Goal: Task Accomplishment & Management: Use online tool/utility

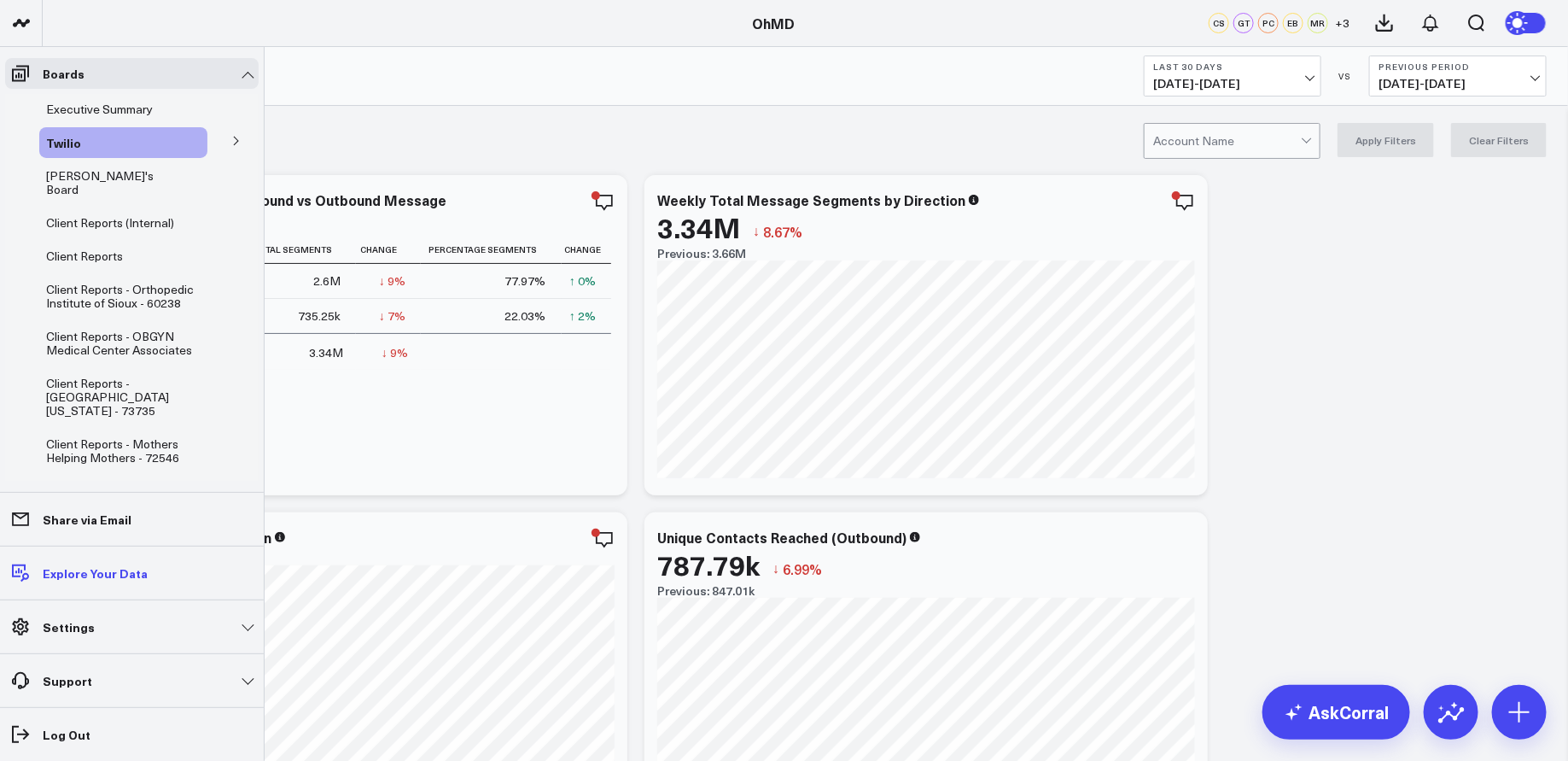
click at [154, 573] on link "Explore Your Data" at bounding box center [131, 573] width 253 height 31
click at [104, 247] on span "Client Reports" at bounding box center [84, 255] width 77 height 16
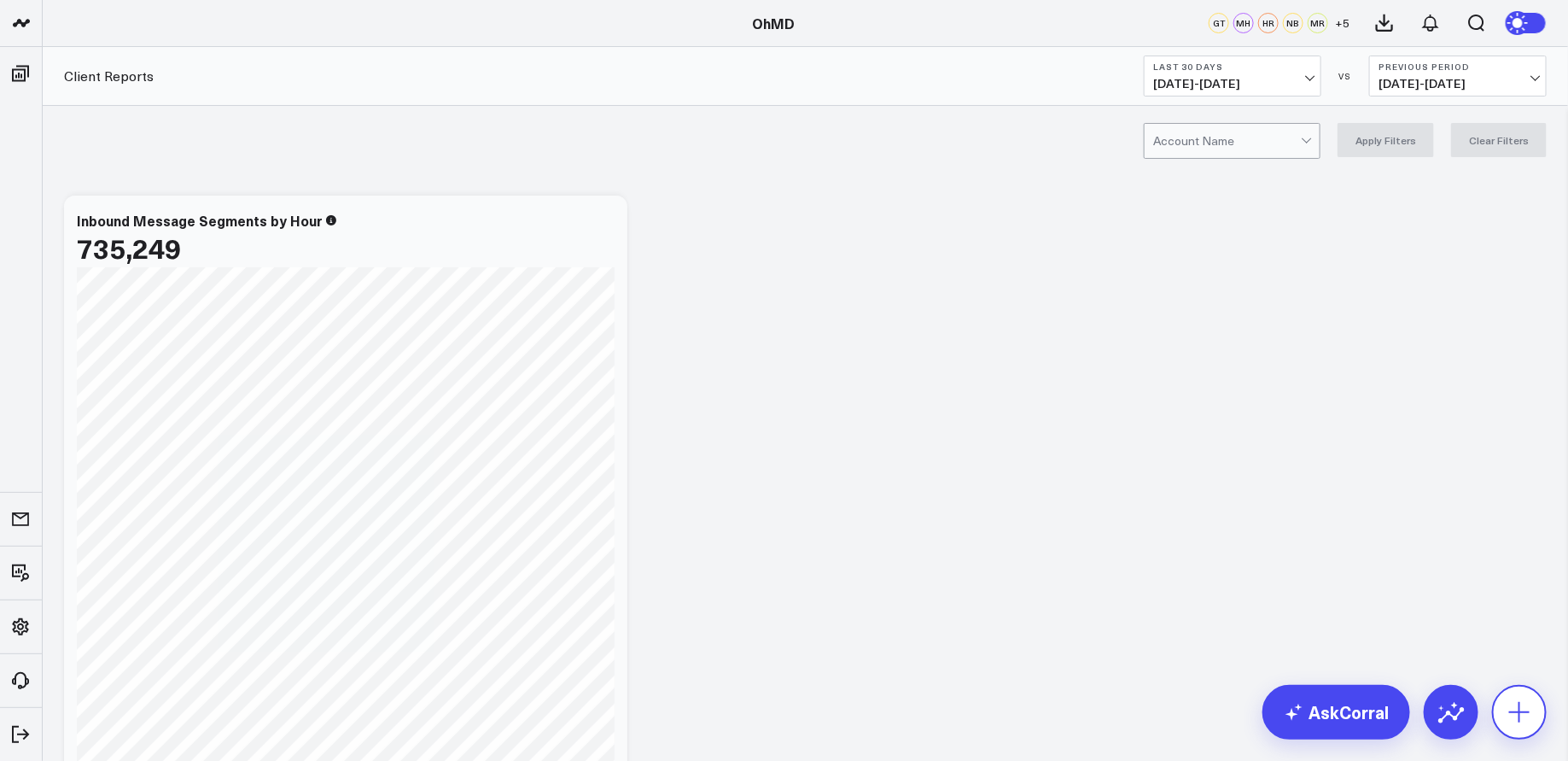
click at [1533, 710] on button at bounding box center [1519, 712] width 54 height 54
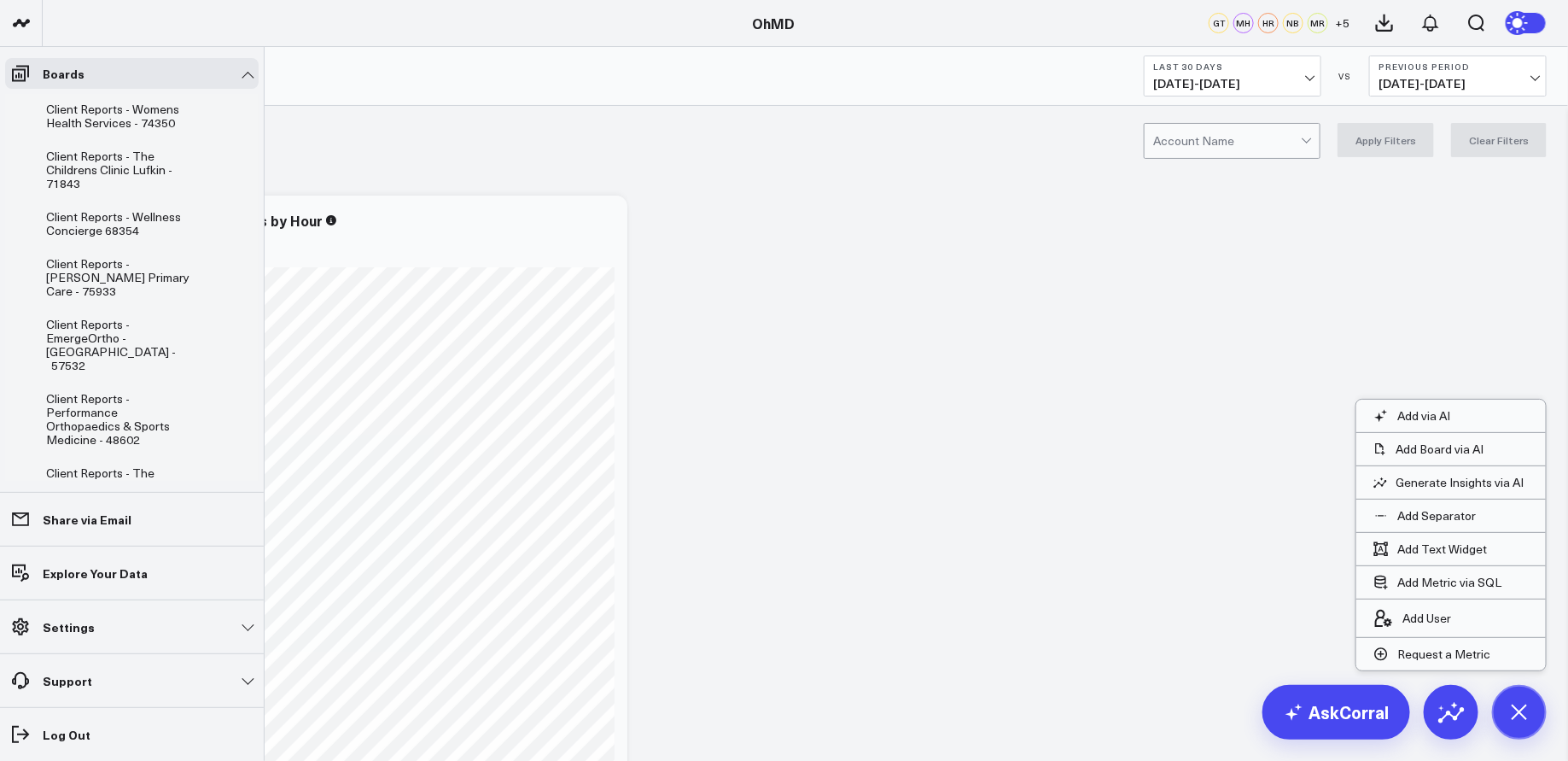
scroll to position [1020, 0]
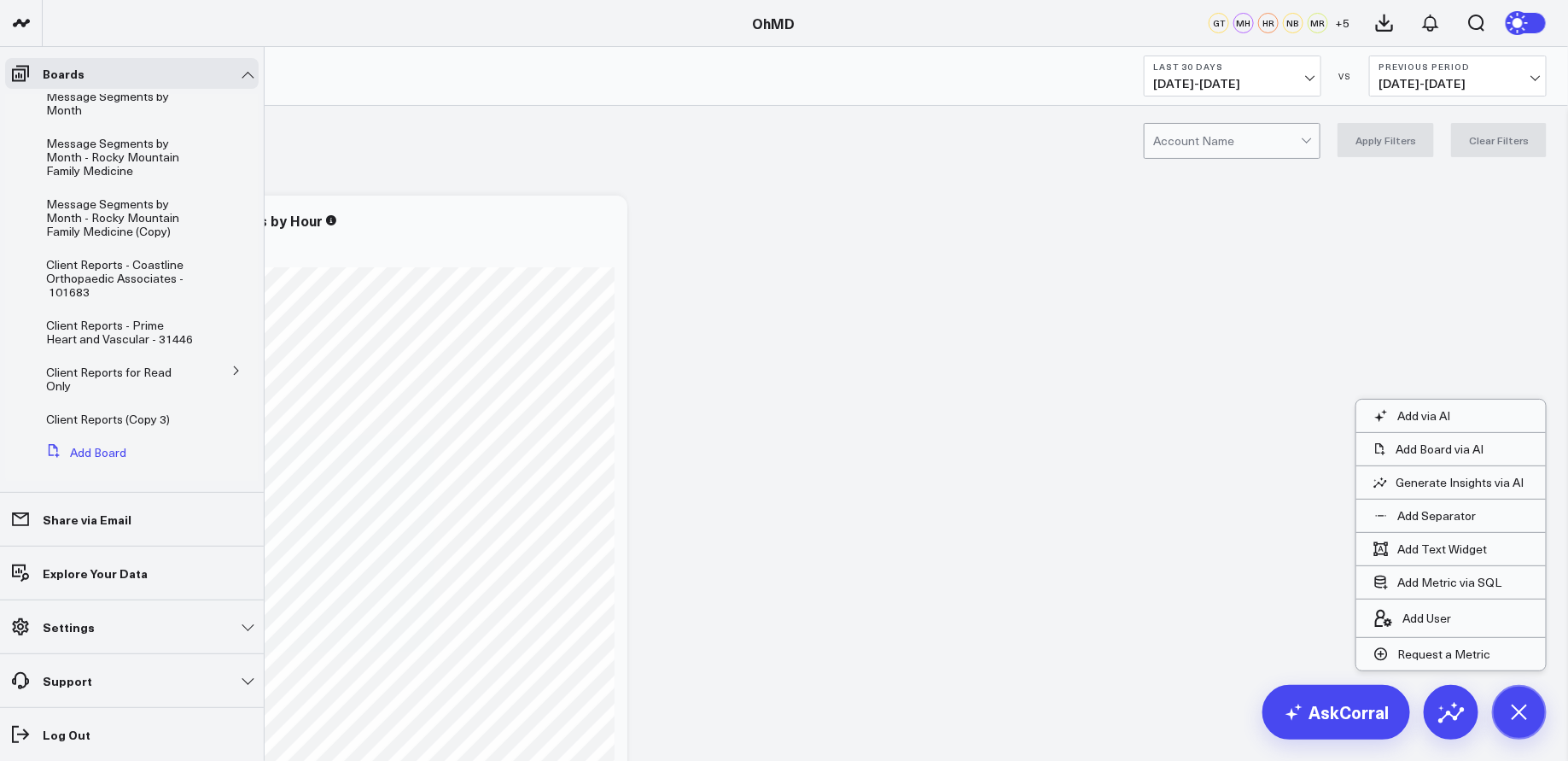
click at [109, 437] on button "Add Board" at bounding box center [82, 452] width 87 height 31
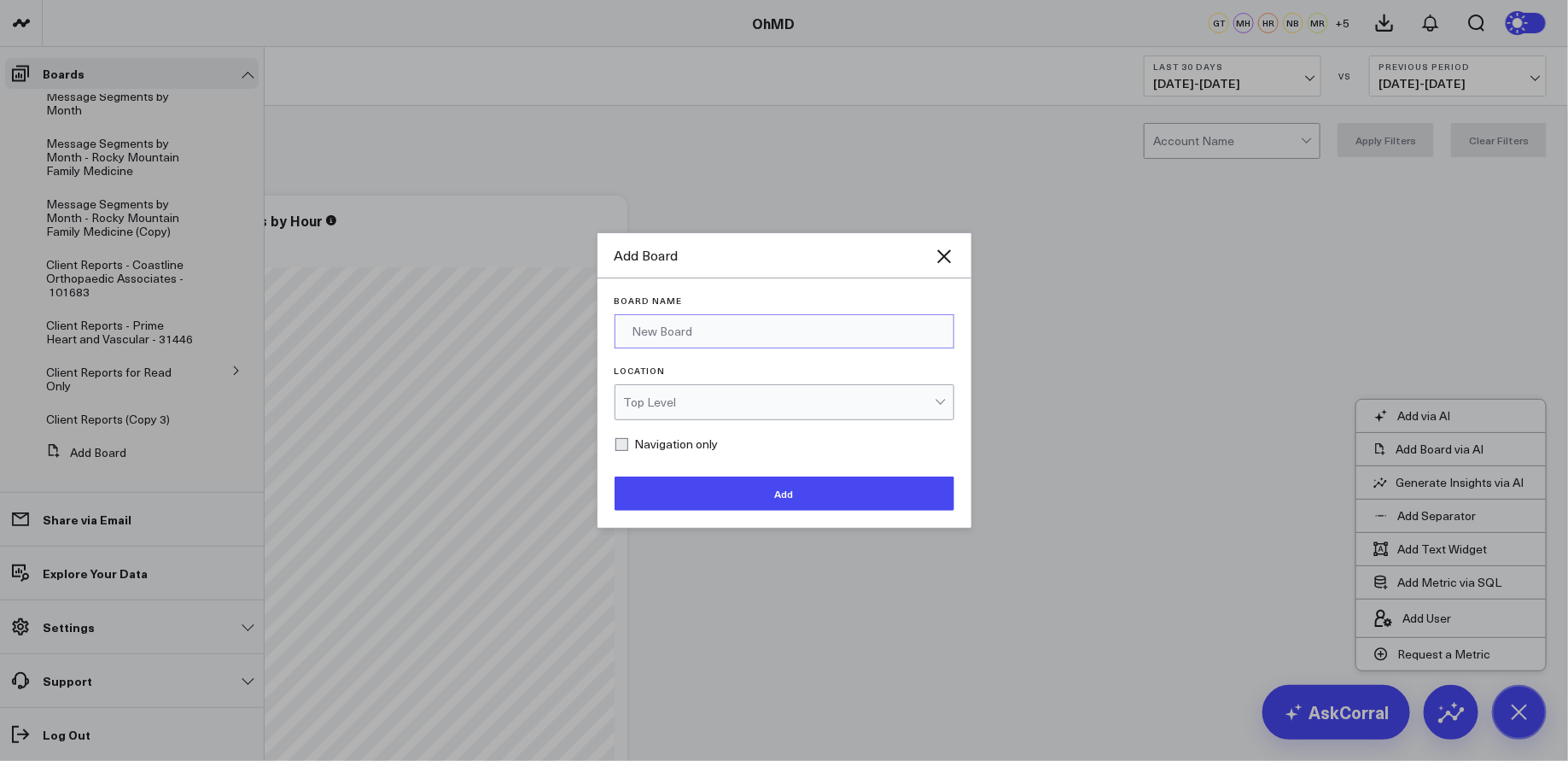
click at [717, 338] on input "Board Name" at bounding box center [784, 330] width 340 height 34
type input "Care Cap Plus"
click at [800, 398] on div "Top Level" at bounding box center [779, 402] width 310 height 14
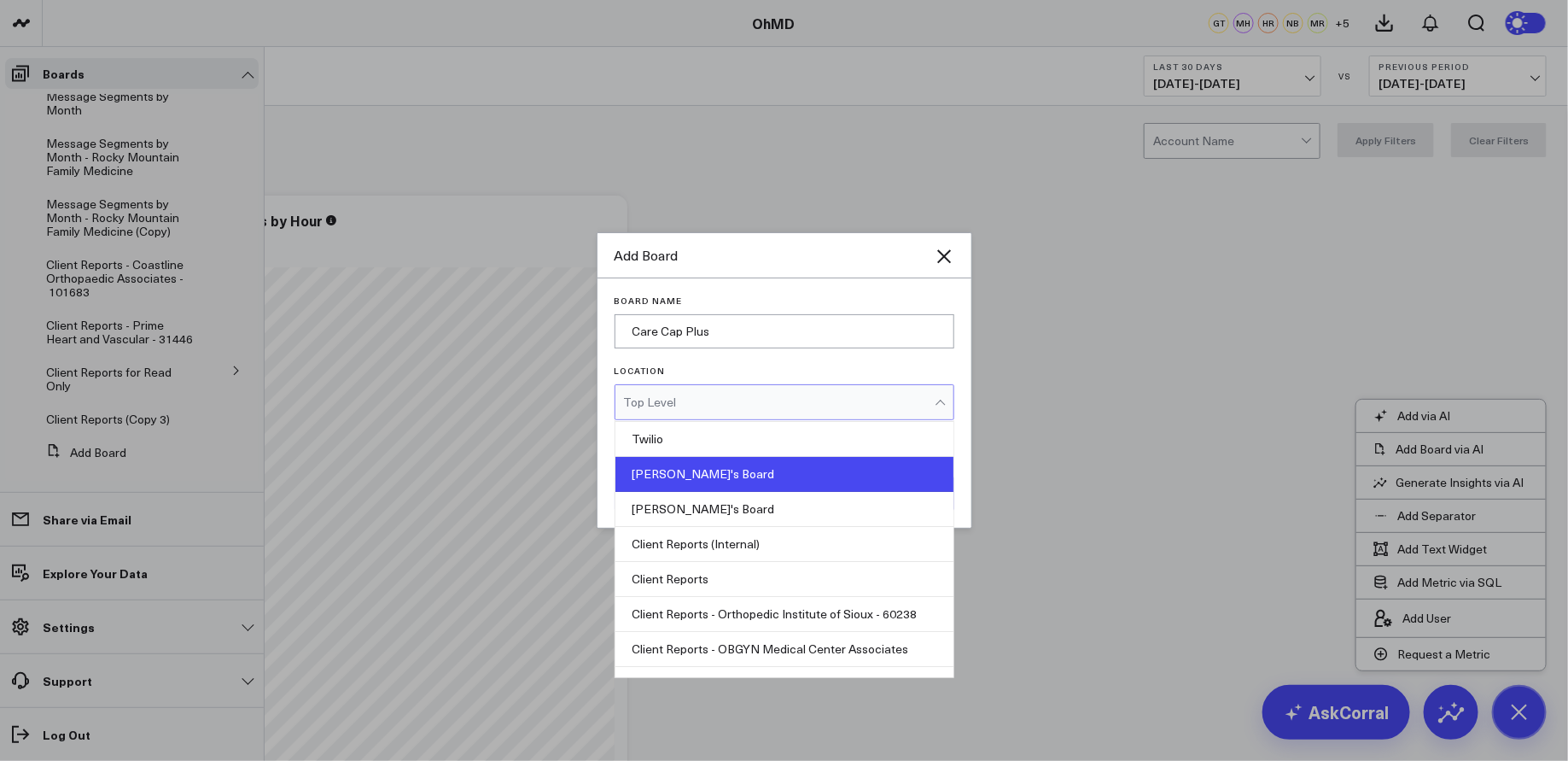
scroll to position [0, 0]
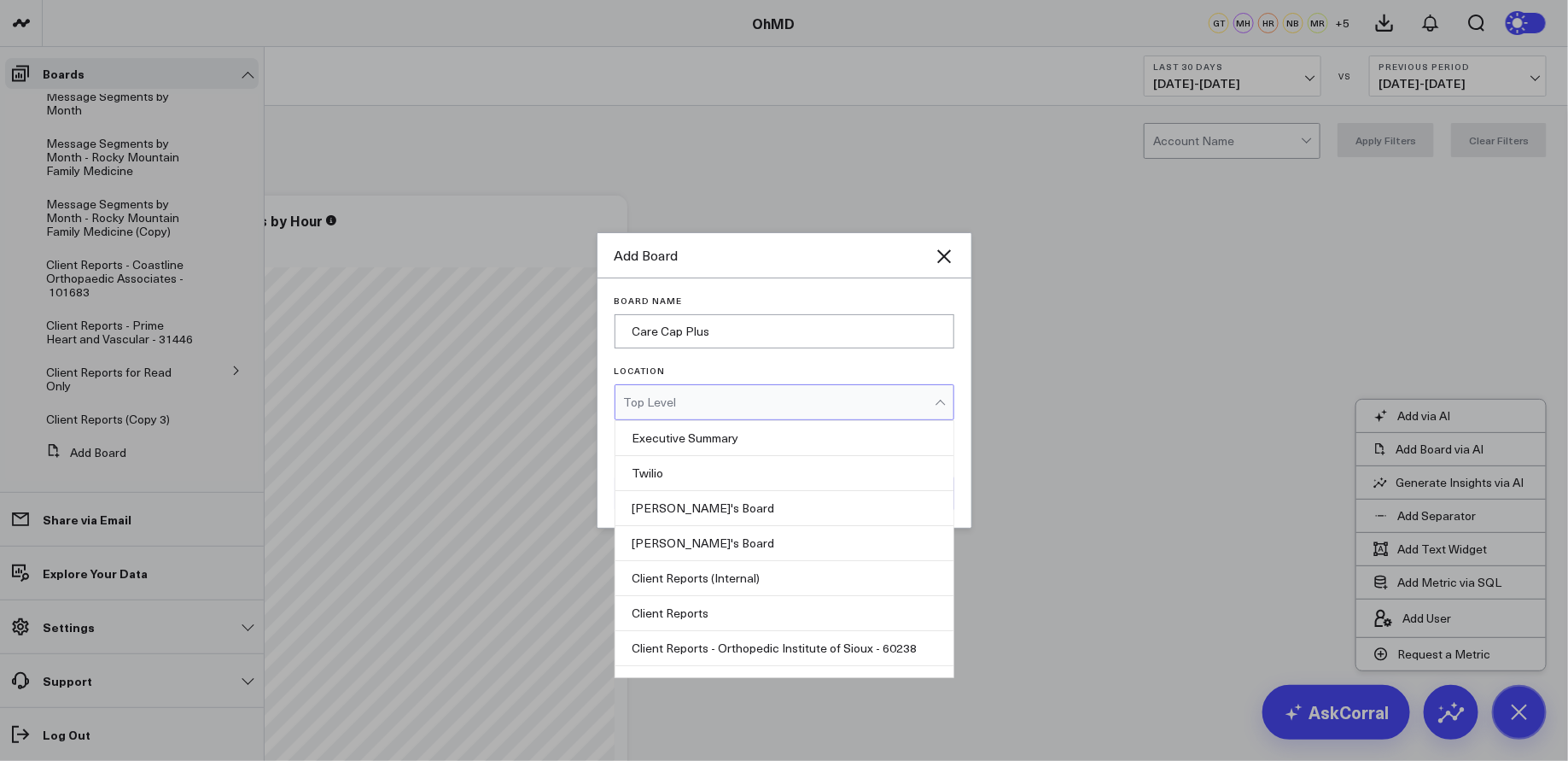
click at [752, 368] on label "Location" at bounding box center [784, 371] width 340 height 10
click at [696, 402] on input "Location" at bounding box center [694, 402] width 3 height 0
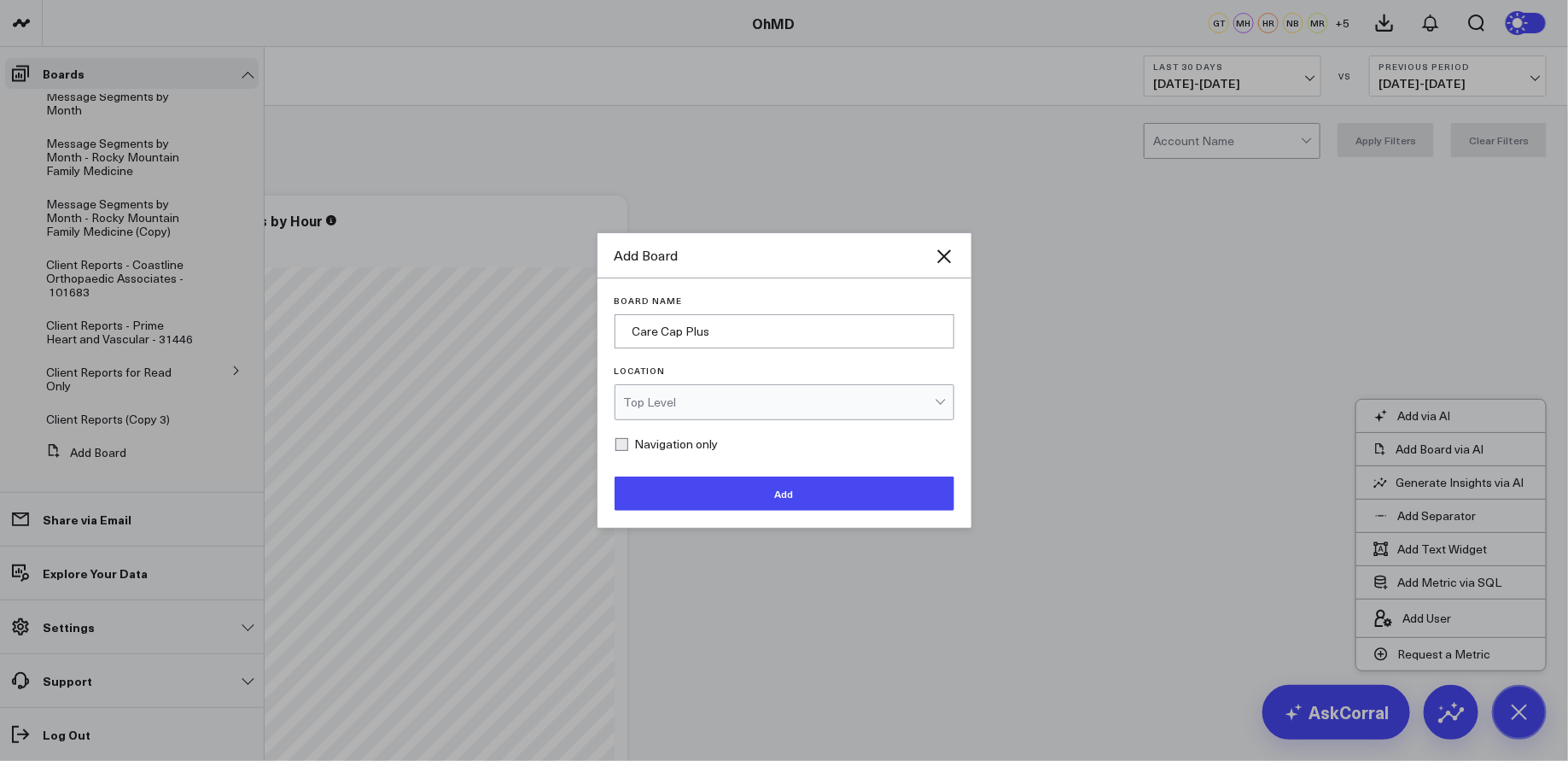
click at [661, 447] on label "Navigation only" at bounding box center [666, 444] width 104 height 14
click at [628, 447] on input "Navigation only" at bounding box center [621, 444] width 14 height 14
click at [661, 447] on label "Navigation only" at bounding box center [666, 444] width 104 height 14
click at [628, 447] on input "Navigation only" at bounding box center [621, 444] width 14 height 14
checkbox input "false"
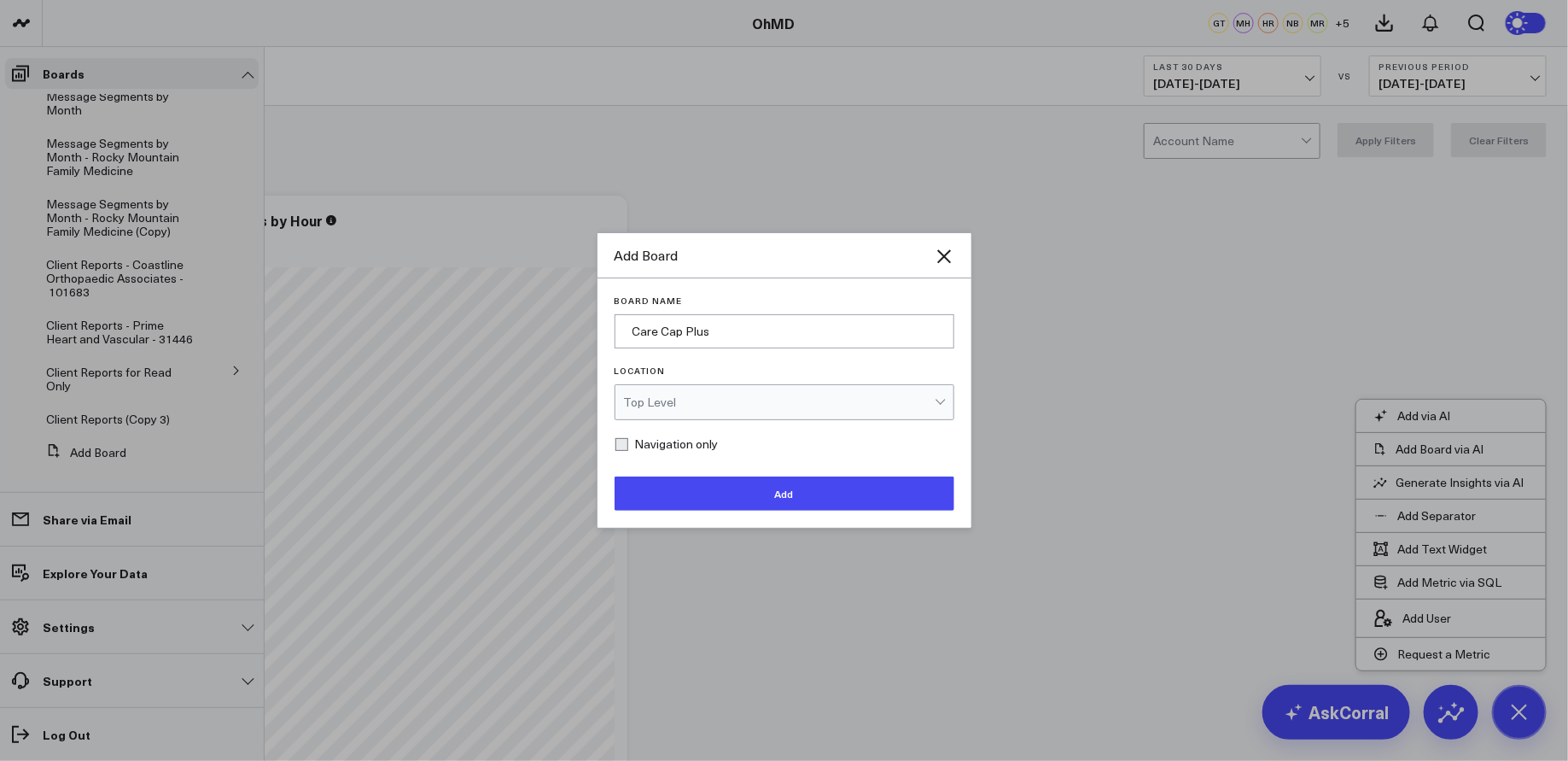
click at [666, 492] on button "Add" at bounding box center [784, 493] width 340 height 34
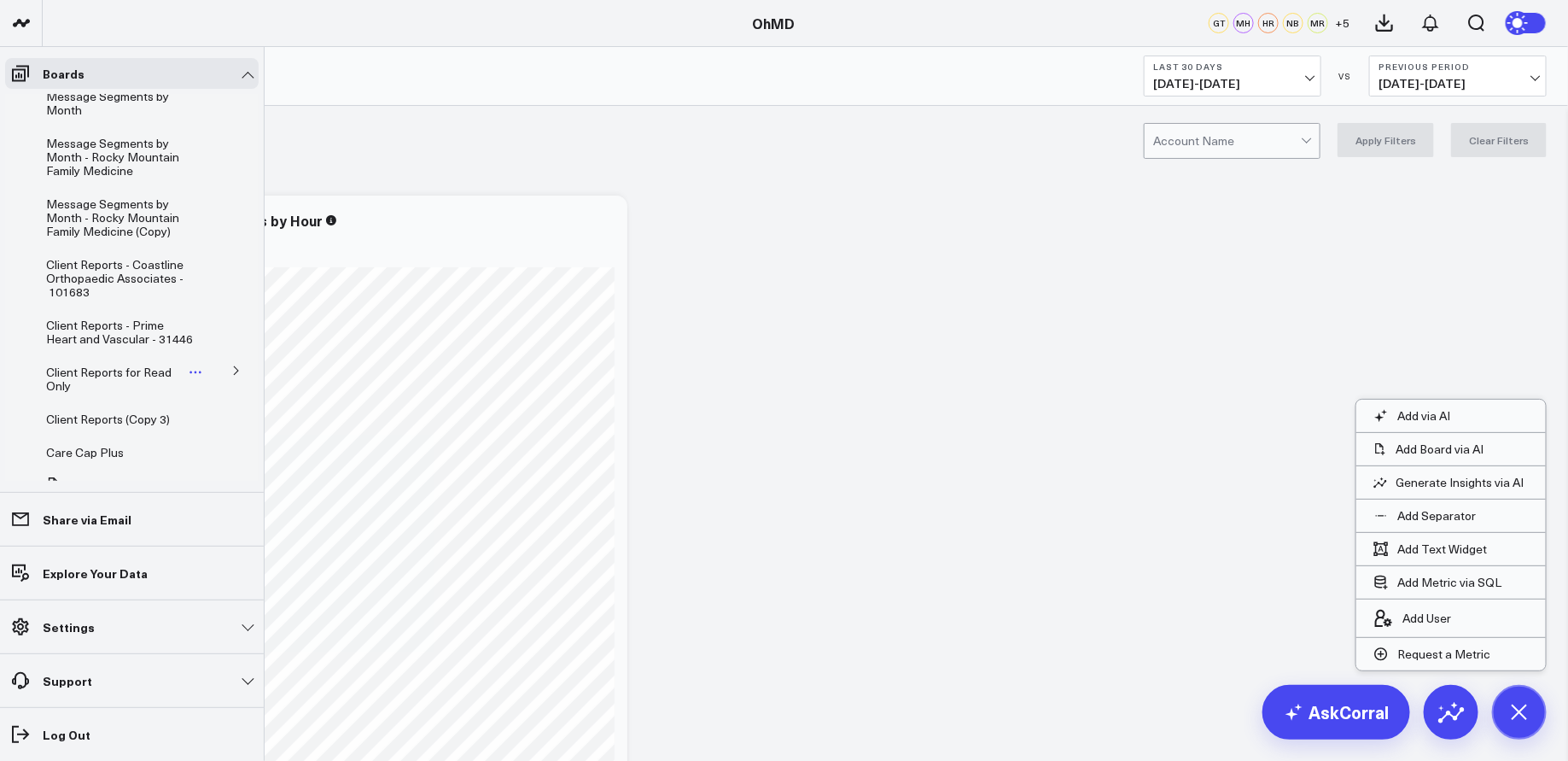
scroll to position [1046, 0]
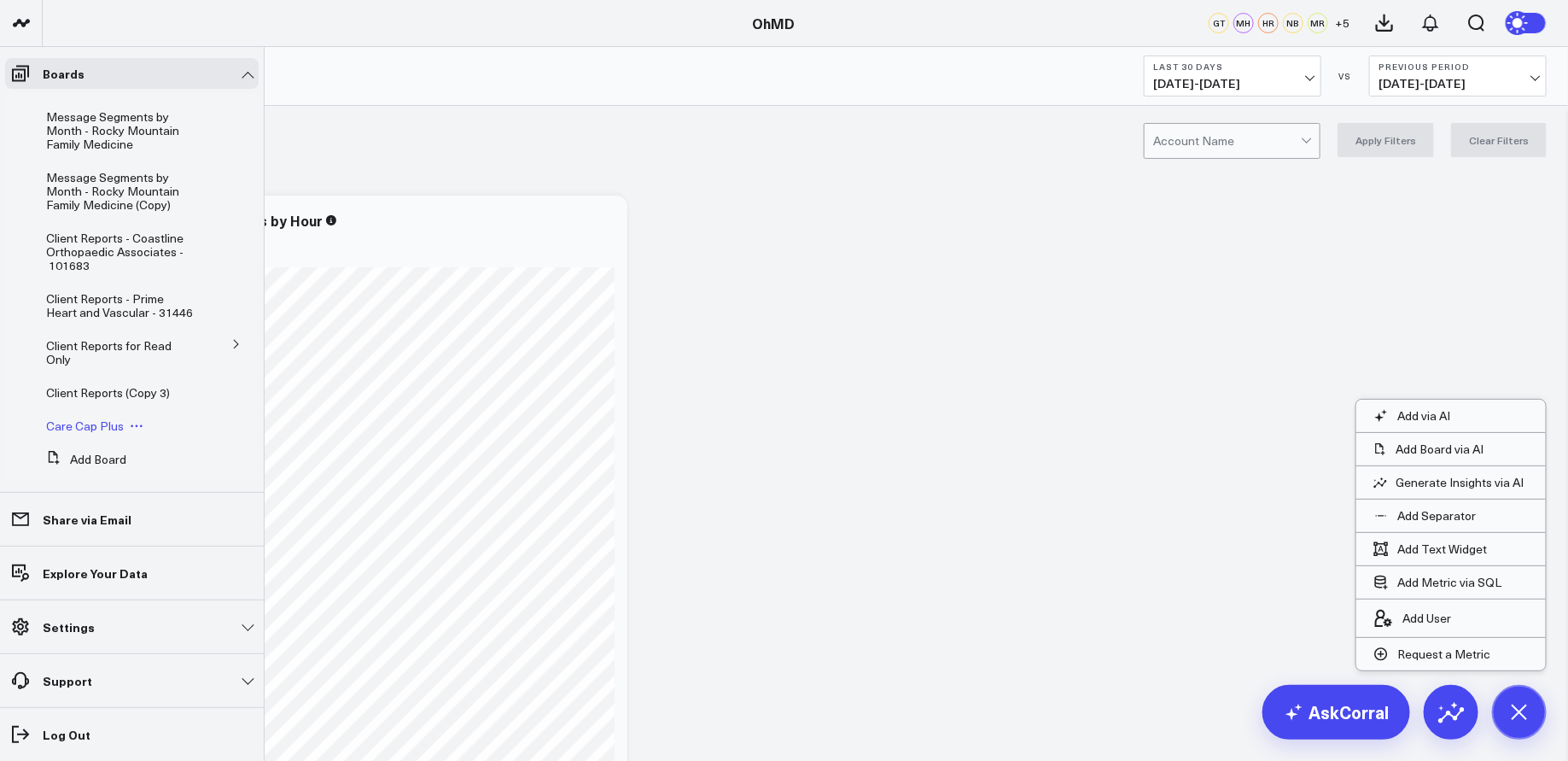
click at [101, 418] on span "Care Cap Plus" at bounding box center [85, 425] width 78 height 16
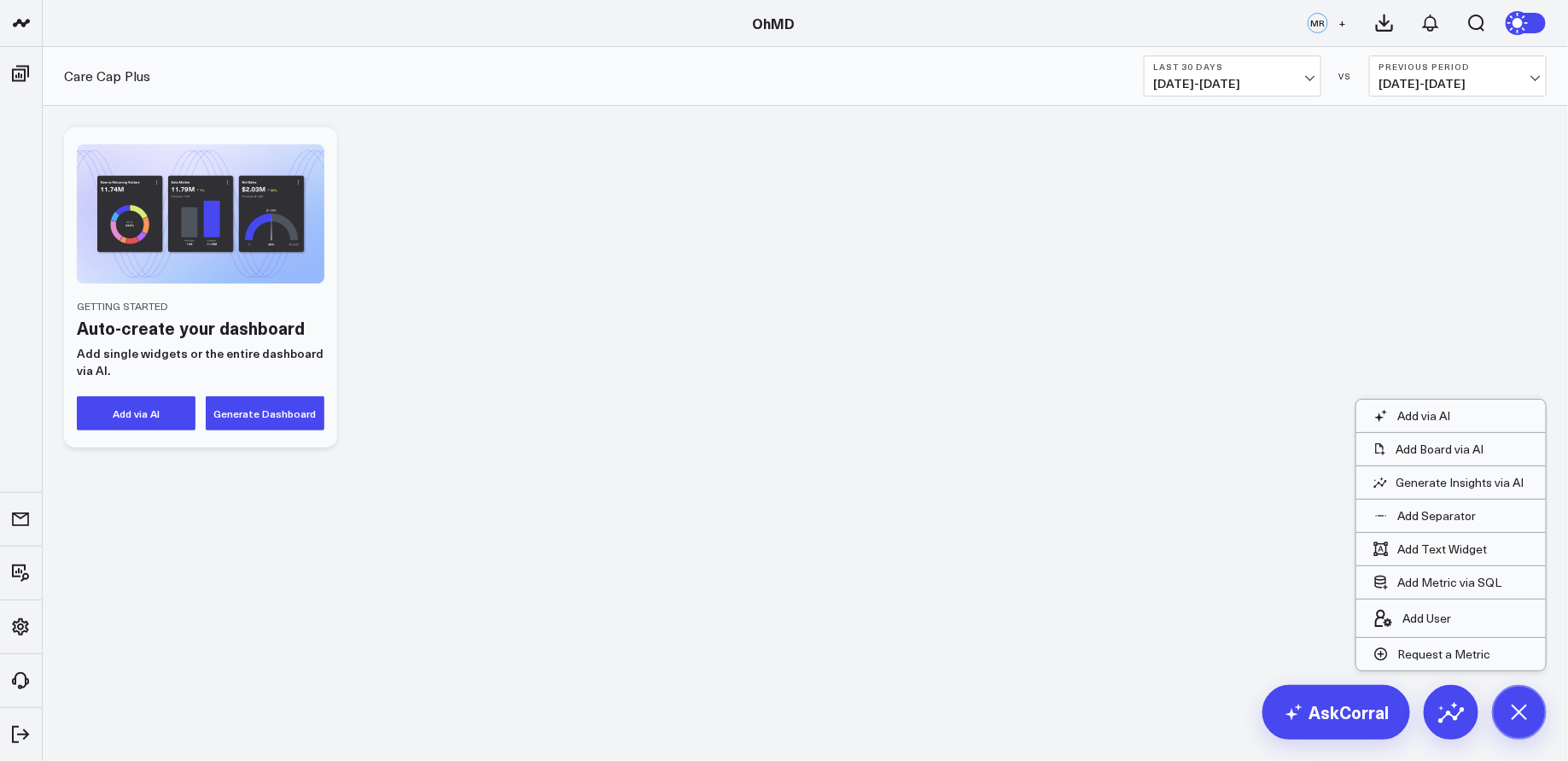
click at [1278, 515] on div "Getting Started Auto-create your dashboard Add single widgets or the entire das…" at bounding box center [805, 331] width 1525 height 452
click at [1334, 734] on link "AskCorral" at bounding box center [1335, 712] width 148 height 54
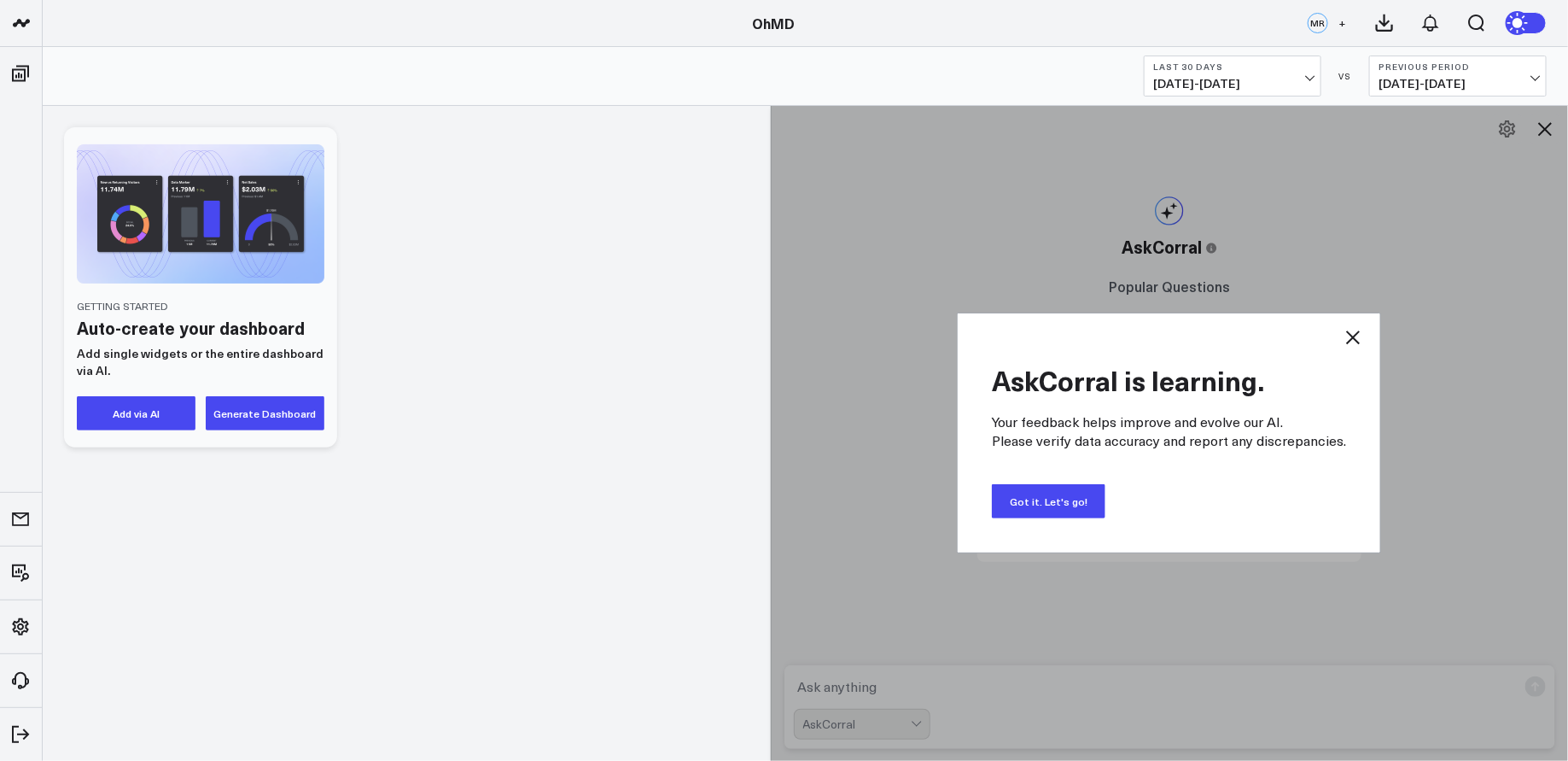
click at [1351, 334] on icon at bounding box center [1353, 337] width 21 height 21
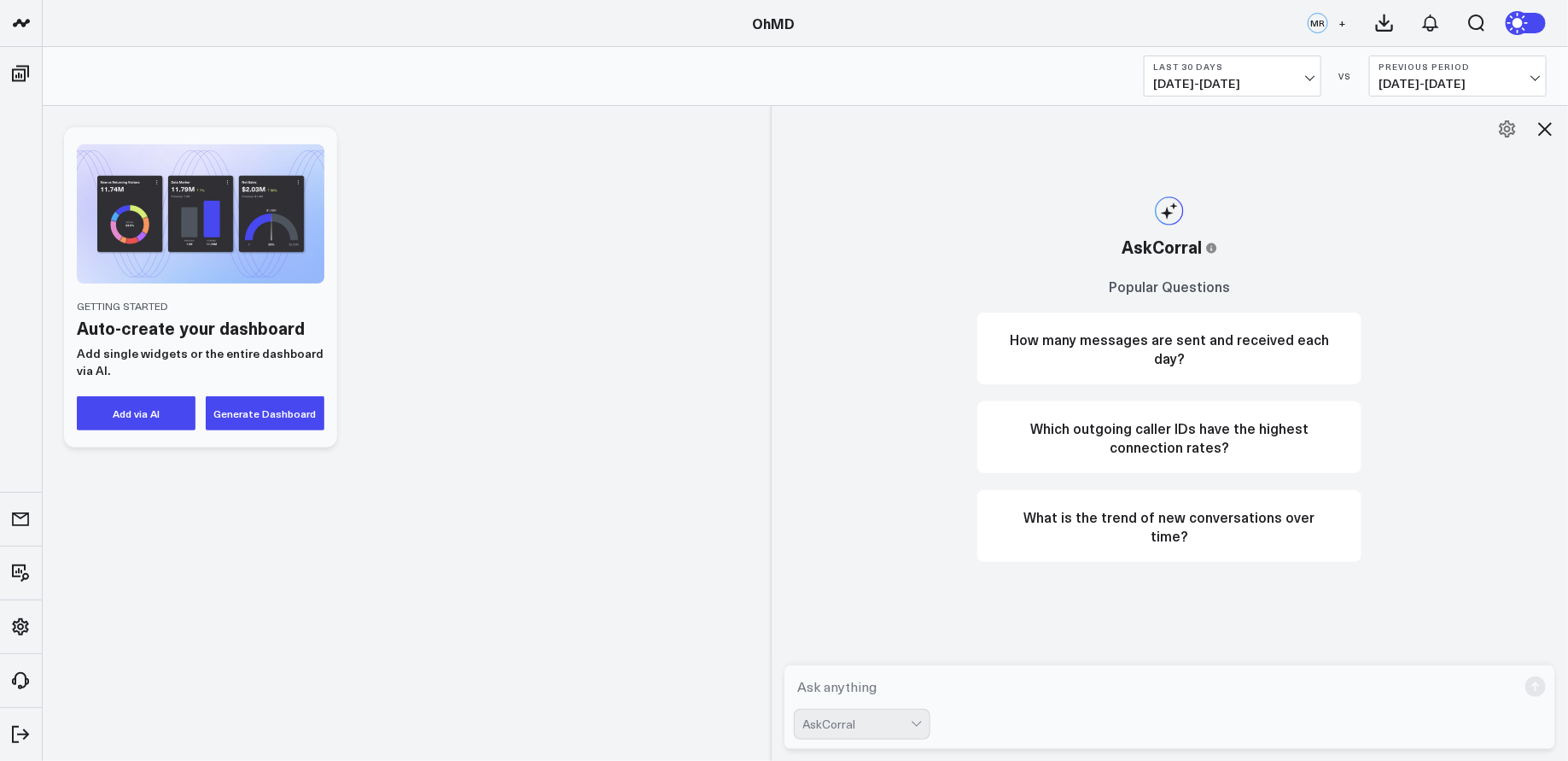
click at [1129, 701] on textarea at bounding box center [1155, 687] width 723 height 31
click at [1100, 690] on textarea "Add a table with all failed messages and the To number in Care Cap Plus" at bounding box center [1155, 687] width 723 height 31
click at [1137, 685] on textarea "Add a table with all failed messages and the To number in Care Cap Plus" at bounding box center [1155, 687] width 723 height 31
click at [1152, 686] on textarea "Add a table with all failed messages and the To number in Care Cap Plus" at bounding box center [1155, 687] width 723 height 31
click at [1326, 692] on textarea "Add a table with all failed messages and the To number in the account Care Cap …" at bounding box center [1155, 687] width 723 height 31
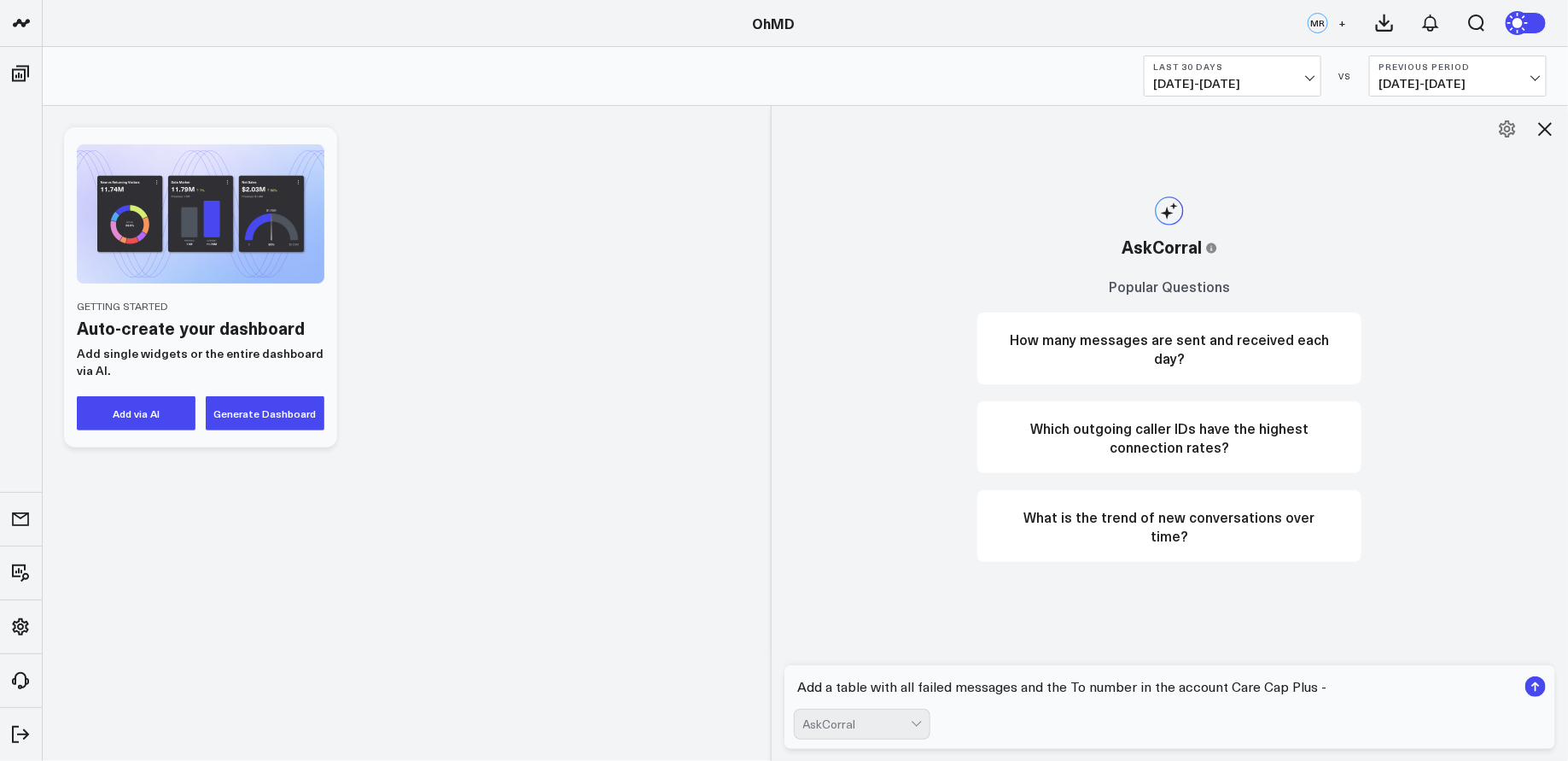
paste textarea "54426"
type textarea "Add a table with all failed messages and the To number in the account Care Cap …"
click at [1532, 686] on rect "submit" at bounding box center [1535, 687] width 21 height 21
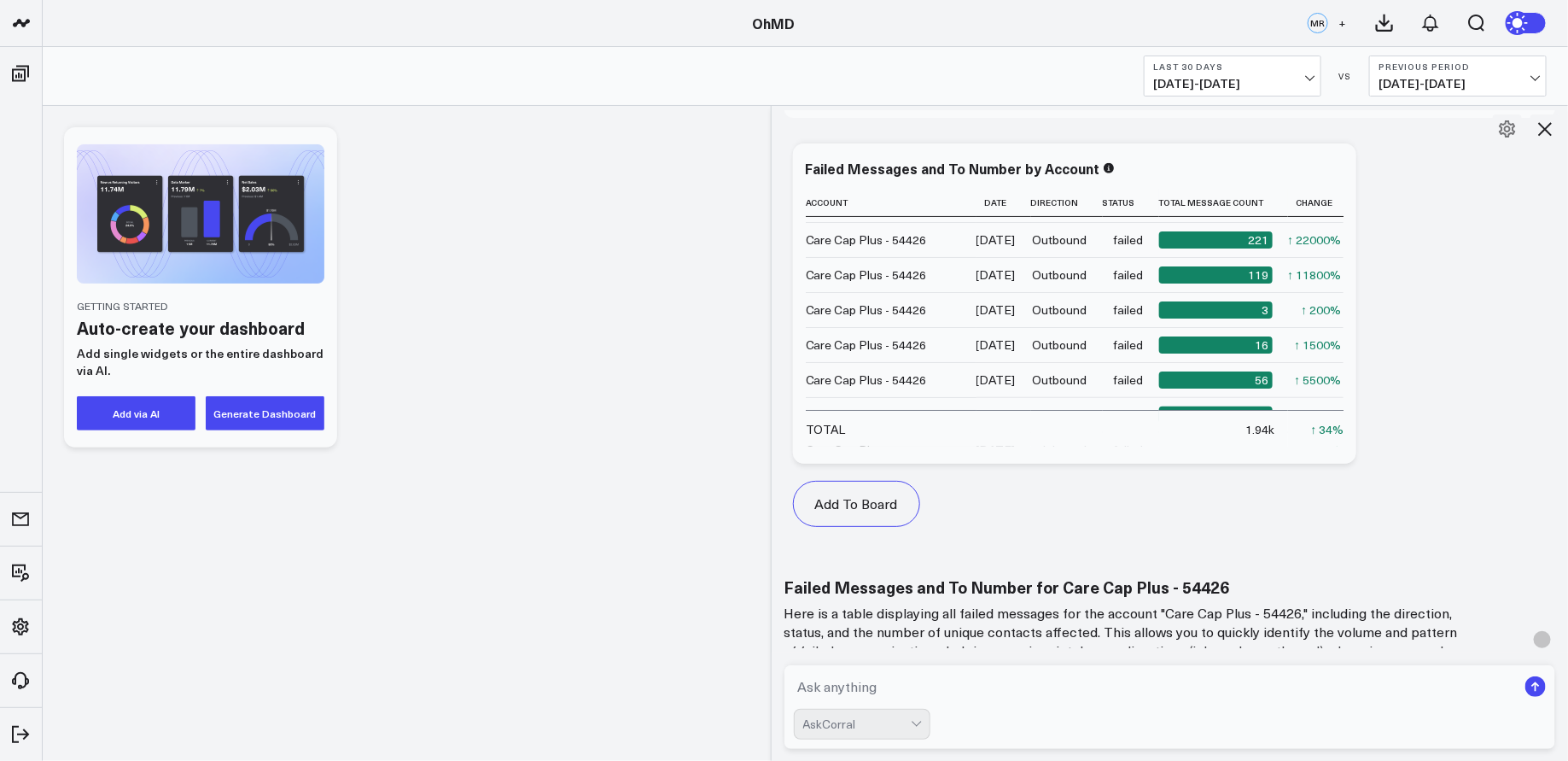
scroll to position [637, 0]
click at [1419, 351] on div "Add To Board Executive Summary Twilio Peter's Board Greg's Board Client Reports…" at bounding box center [1170, 343] width 771 height 417
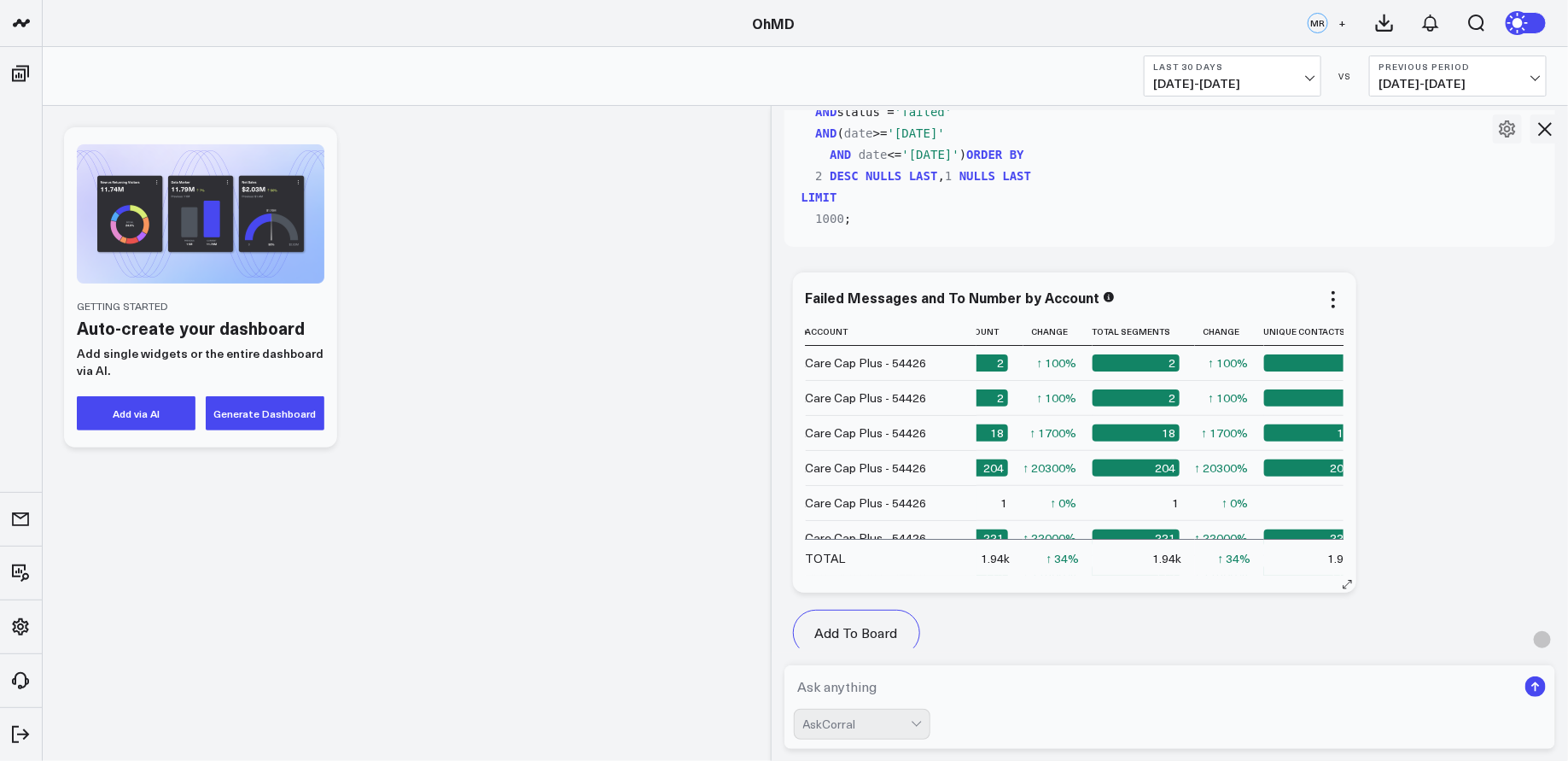
scroll to position [0, 0]
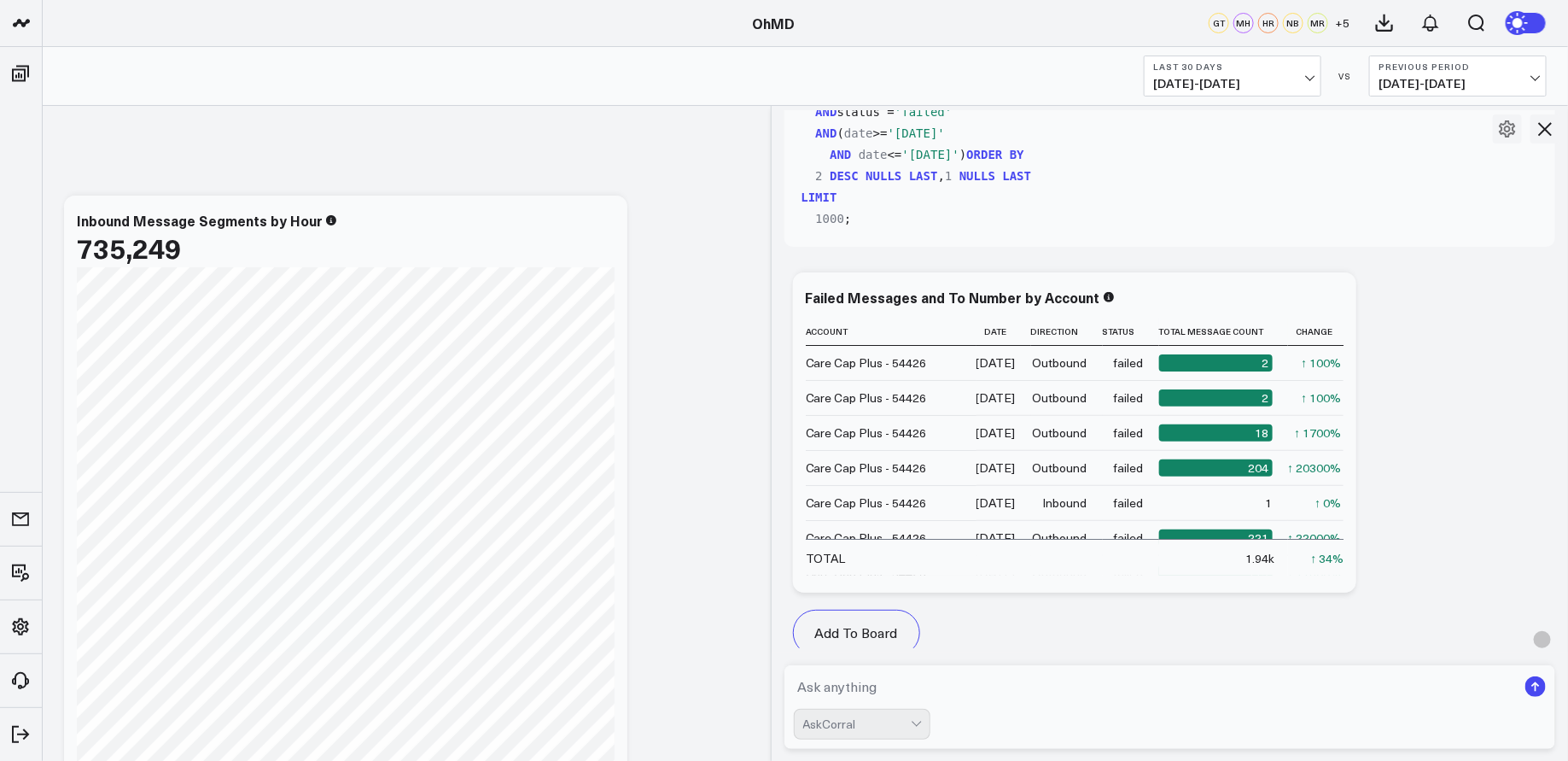
scroll to position [432, 0]
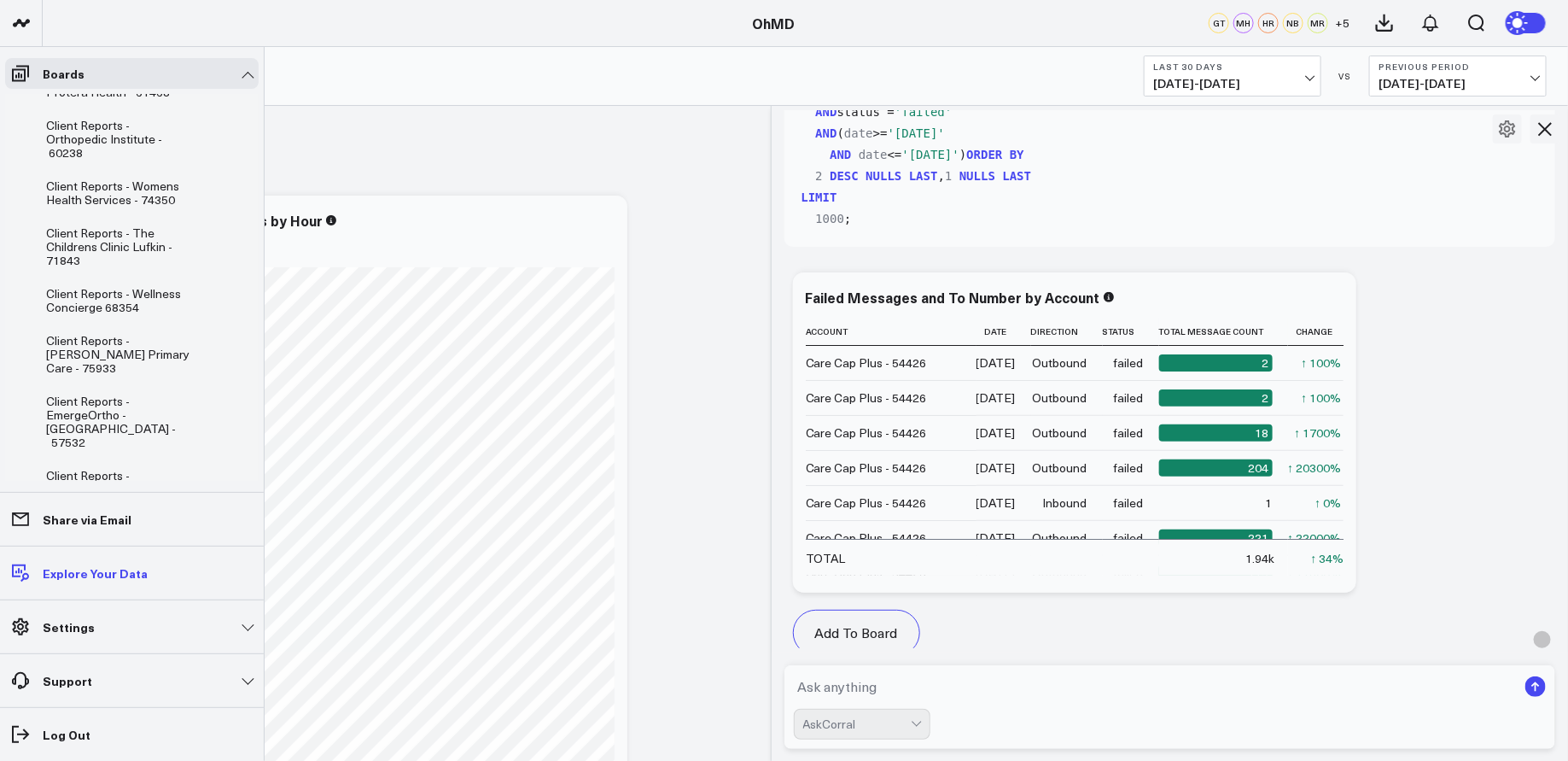
click at [113, 570] on p "Explore Your Data" at bounding box center [94, 573] width 105 height 14
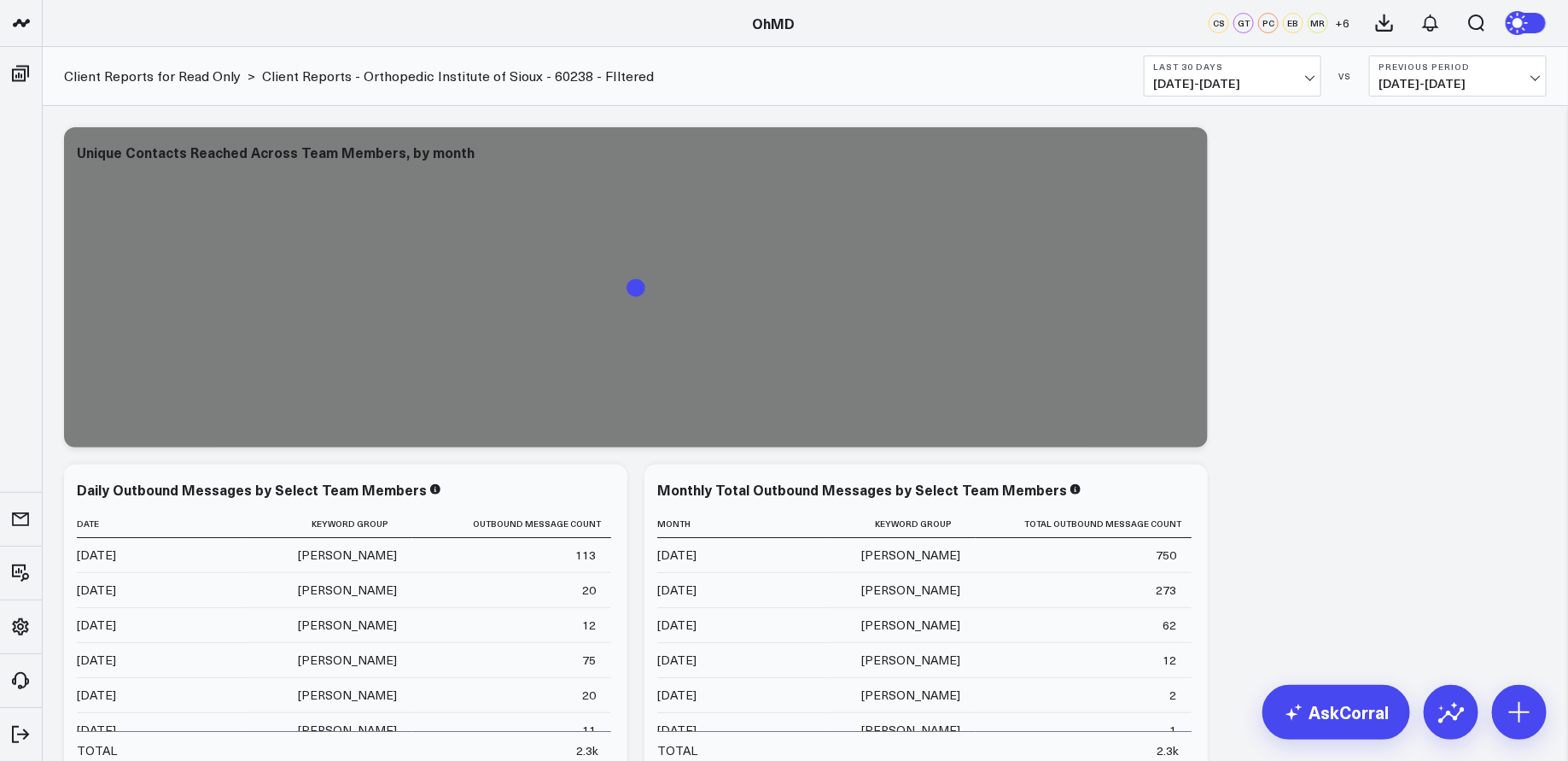
click at [1335, 19] on span "+ 6" at bounding box center [1342, 23] width 15 height 12
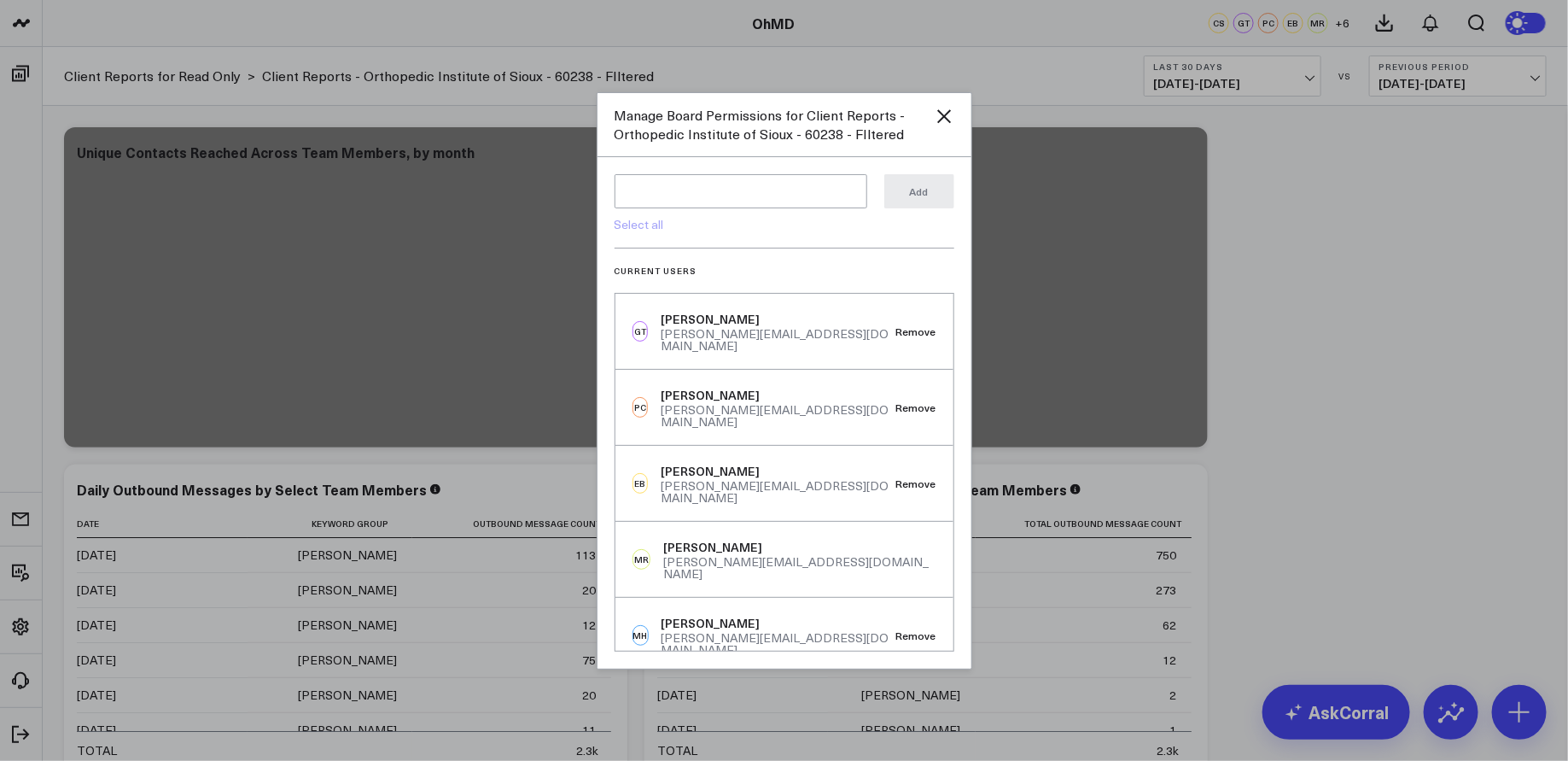
click at [1367, 299] on div at bounding box center [784, 380] width 1568 height 761
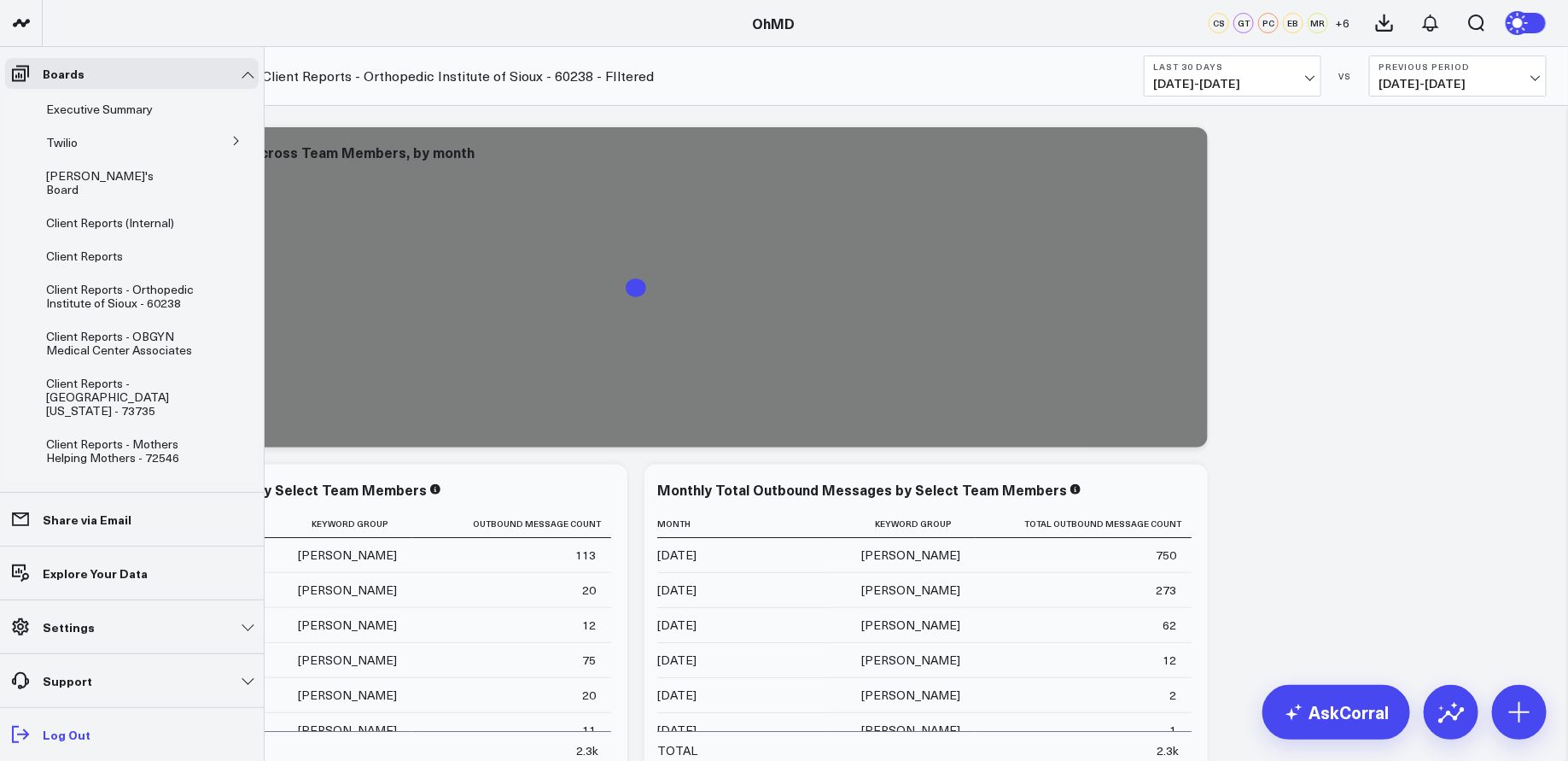
click at [67, 739] on p "Log Out" at bounding box center [66, 734] width 48 height 14
